Goal: Transaction & Acquisition: Purchase product/service

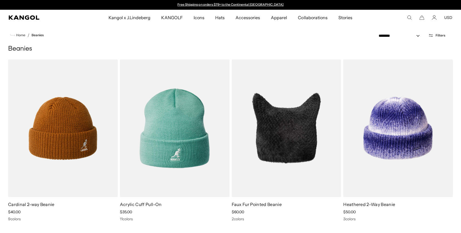
click at [0, 0] on img at bounding box center [0, 0] width 0 height 0
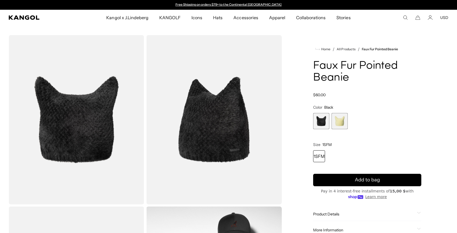
click at [365, 186] on button "Add to bag" at bounding box center [367, 180] width 108 height 12
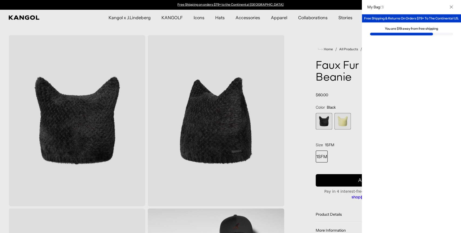
click at [408, 219] on cart-drawer-items "Loading..." at bounding box center [411, 136] width 99 height 193
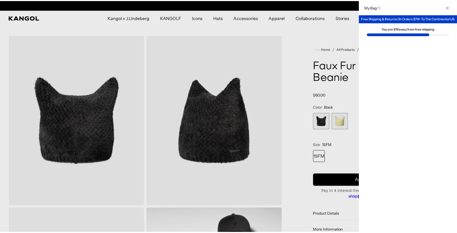
scroll to position [0, 111]
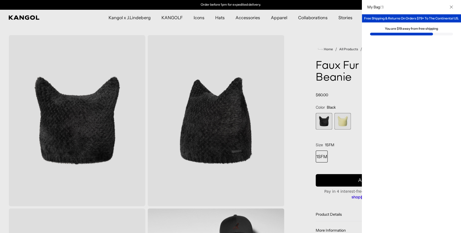
click at [336, 179] on div at bounding box center [230, 116] width 461 height 233
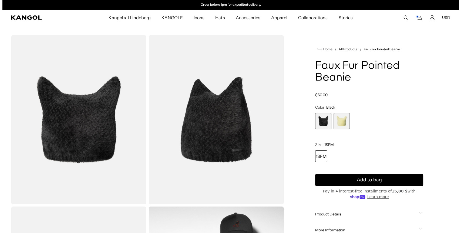
scroll to position [0, 0]
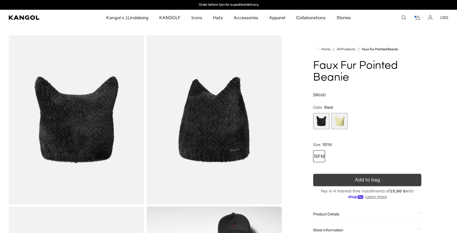
click at [363, 185] on button "Add to bag" at bounding box center [367, 180] width 108 height 12
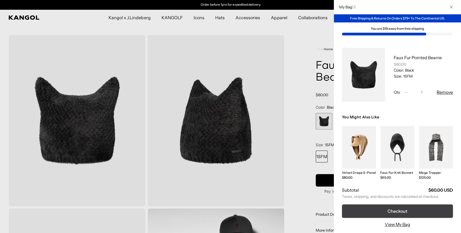
click at [399, 211] on button "Checkout" at bounding box center [397, 211] width 111 height 14
